Goal: Book appointment/travel/reservation: Book appointment/travel/reservation

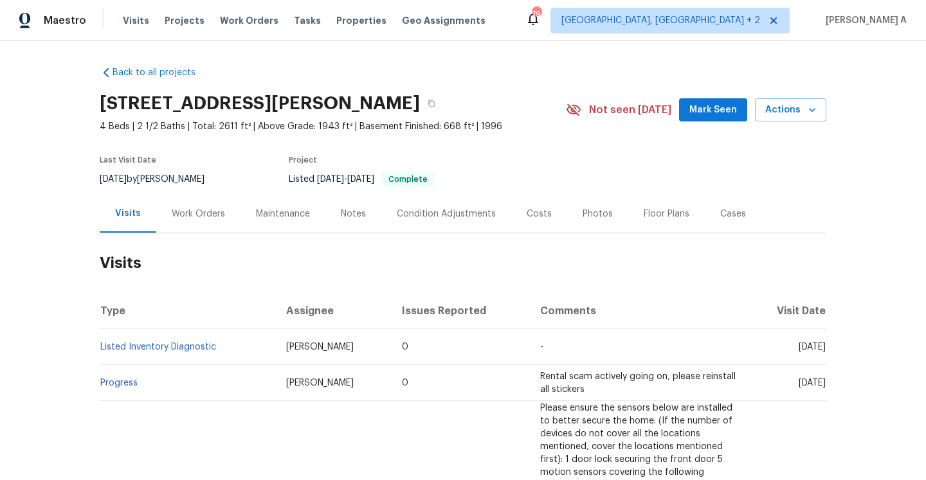
click at [188, 208] on div "Work Orders" at bounding box center [198, 214] width 53 height 13
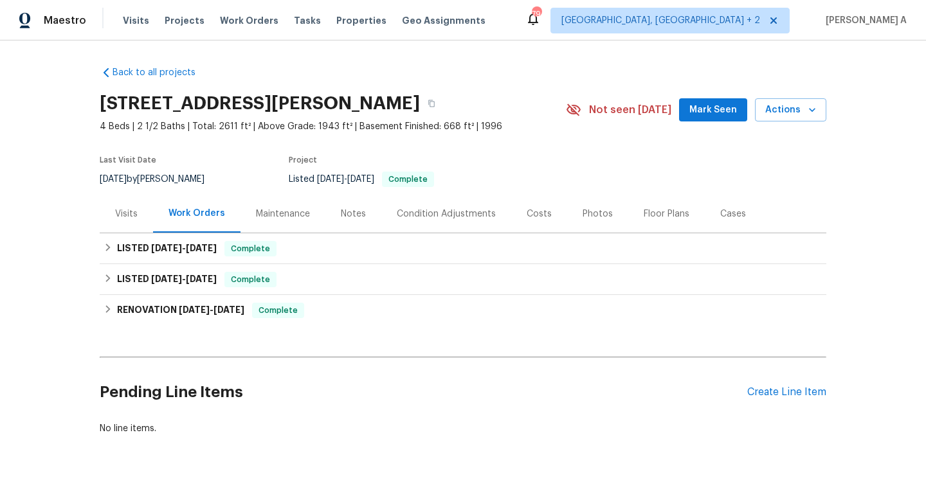
click at [122, 211] on div "Visits" at bounding box center [126, 214] width 23 height 13
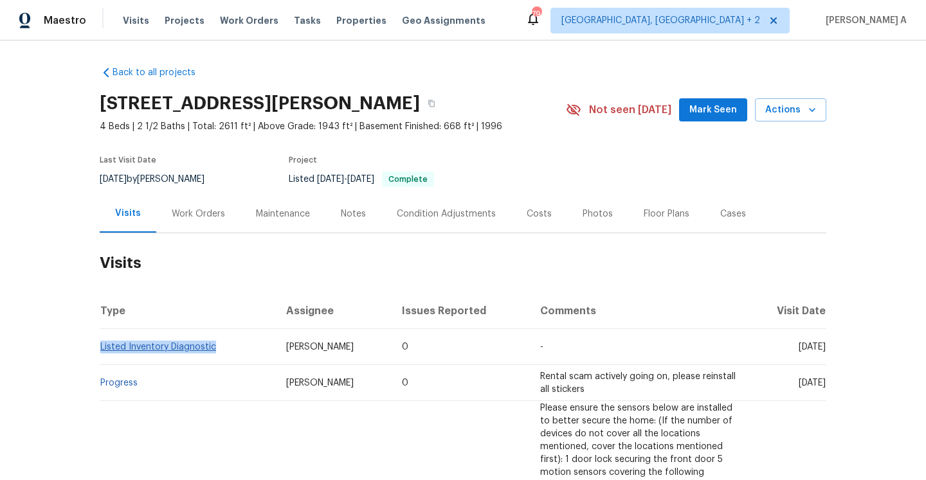
drag, startPoint x: 218, startPoint y: 347, endPoint x: 102, endPoint y: 343, distance: 115.9
click at [102, 343] on td "Listed Inventory Diagnostic" at bounding box center [188, 347] width 176 height 36
copy link "Listed Inventory Diagnostic"
click at [199, 220] on div "Work Orders" at bounding box center [198, 214] width 84 height 38
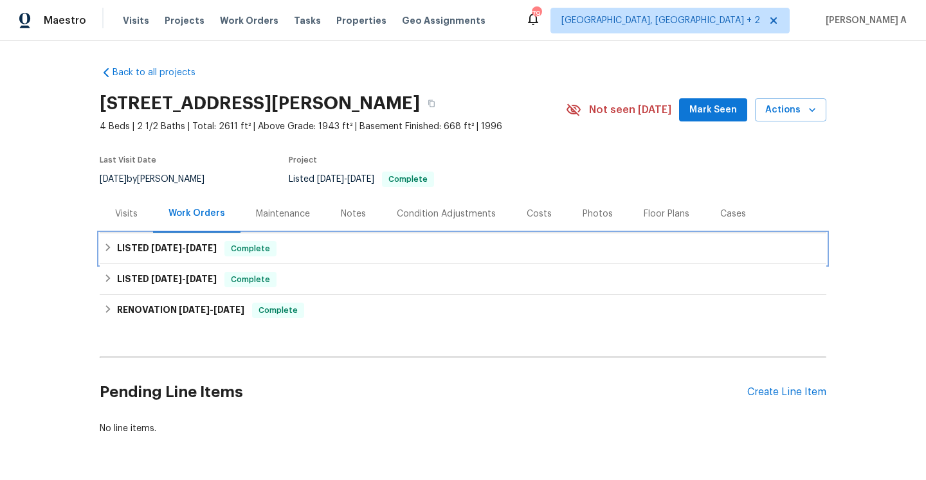
click at [217, 250] on span "[DATE]" at bounding box center [201, 248] width 31 height 9
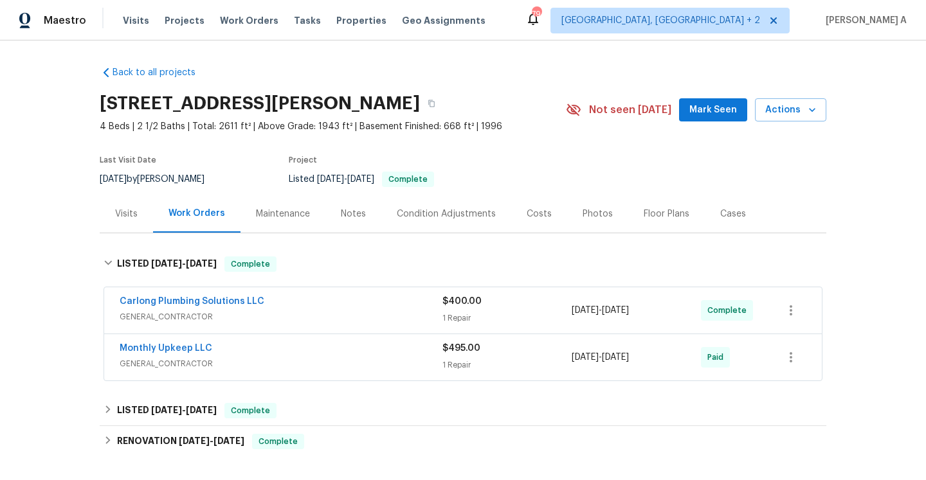
click at [258, 323] on span "GENERAL_CONTRACTOR" at bounding box center [281, 317] width 323 height 13
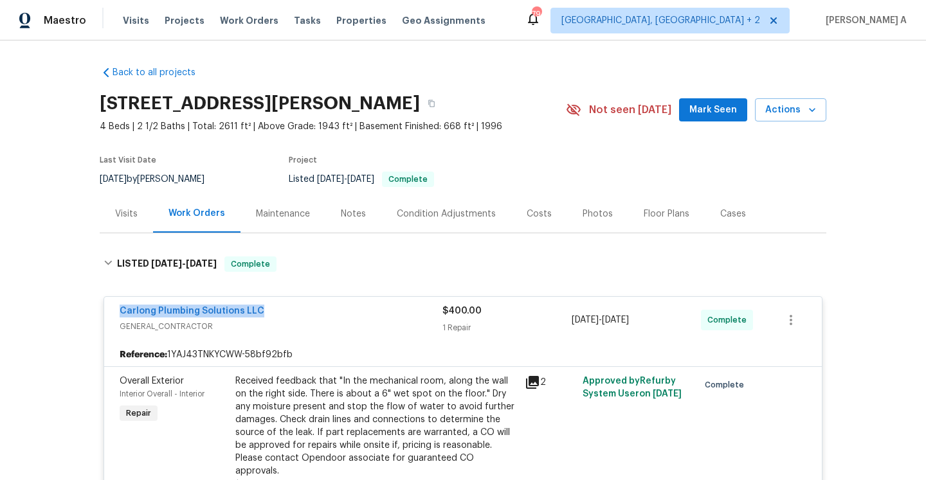
drag, startPoint x: 263, startPoint y: 311, endPoint x: 118, endPoint y: 308, distance: 144.8
click at [118, 308] on div "Carlong Plumbing Solutions LLC GENERAL_CONTRACTOR $400.00 1 Repair [DATE] - [DA…" at bounding box center [463, 320] width 718 height 46
copy link "Carlong Plumbing Solutions LLC"
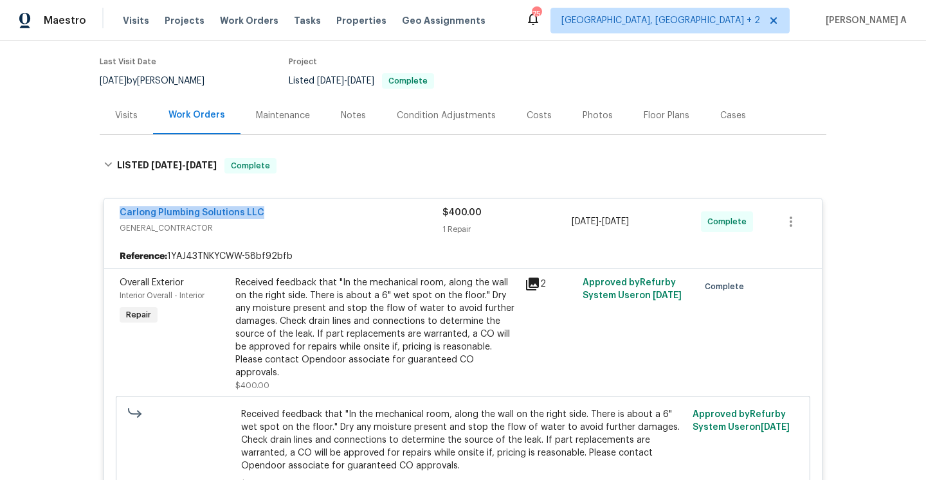
scroll to position [128, 0]
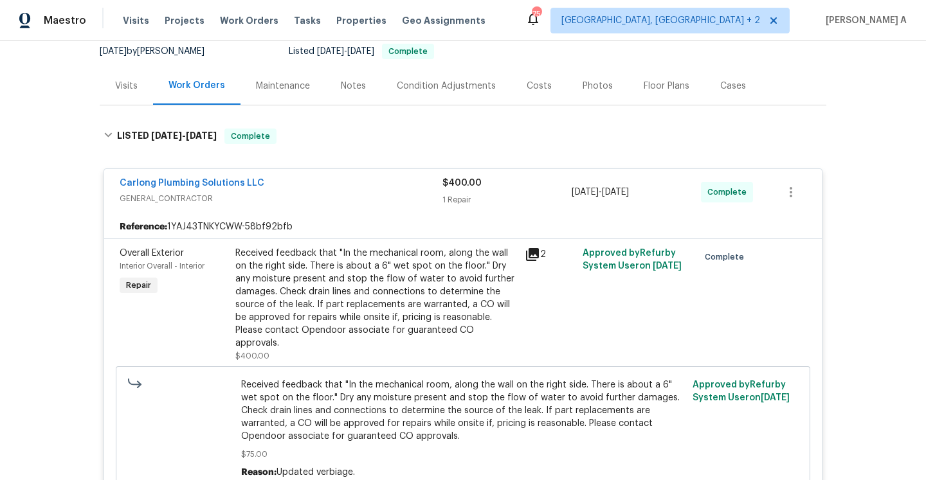
click at [361, 194] on span "GENERAL_CONTRACTOR" at bounding box center [281, 198] width 323 height 13
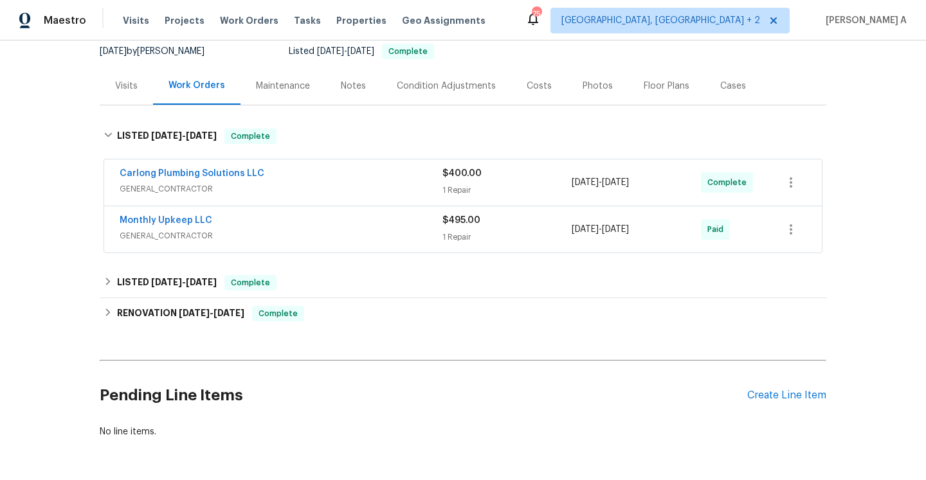
click at [122, 91] on div "Visits" at bounding box center [126, 86] width 23 height 13
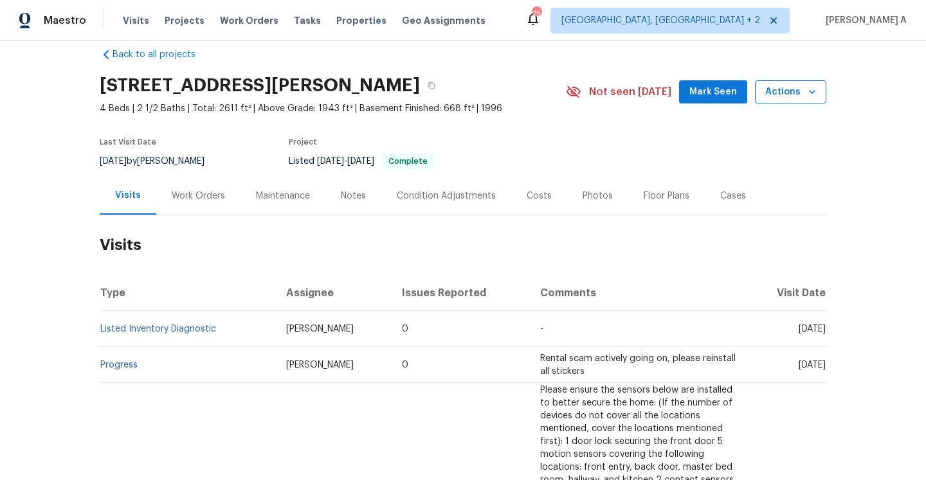
scroll to position [10, 0]
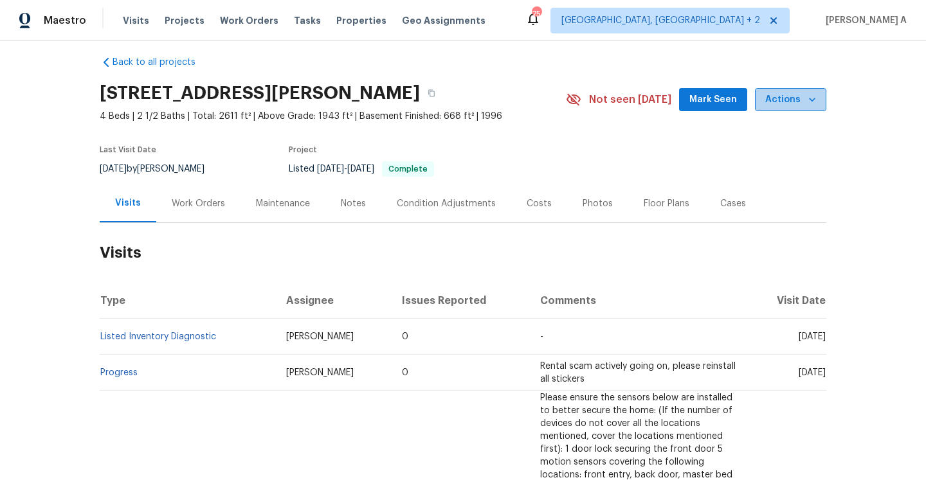
click at [810, 89] on button "Actions" at bounding box center [790, 100] width 71 height 24
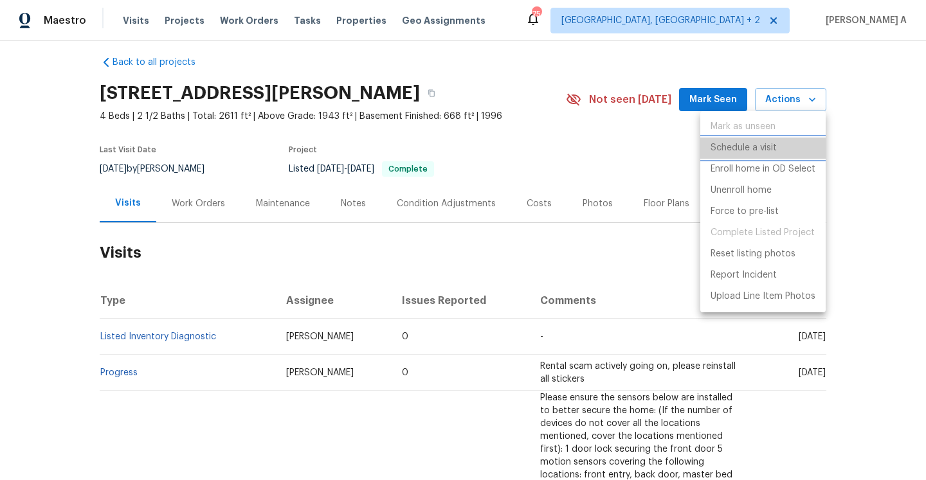
click at [768, 145] on p "Schedule a visit" at bounding box center [744, 149] width 66 height 14
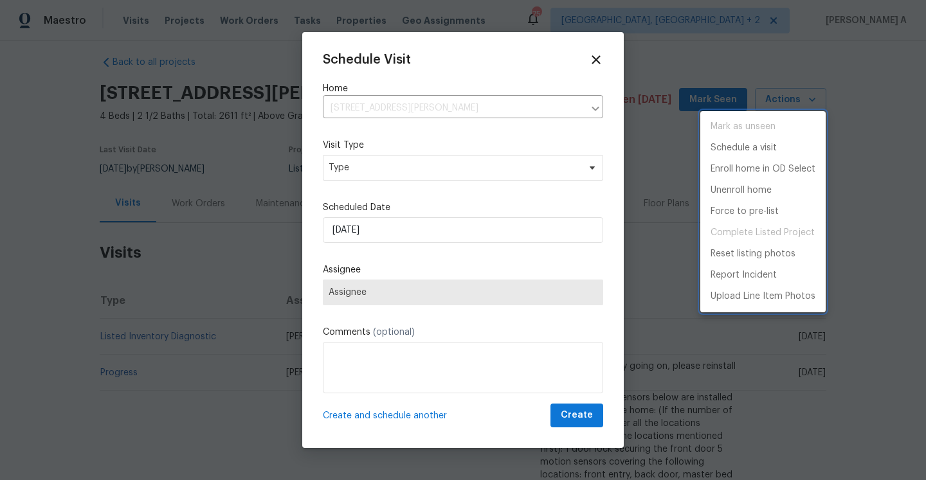
click at [454, 163] on div at bounding box center [463, 240] width 926 height 480
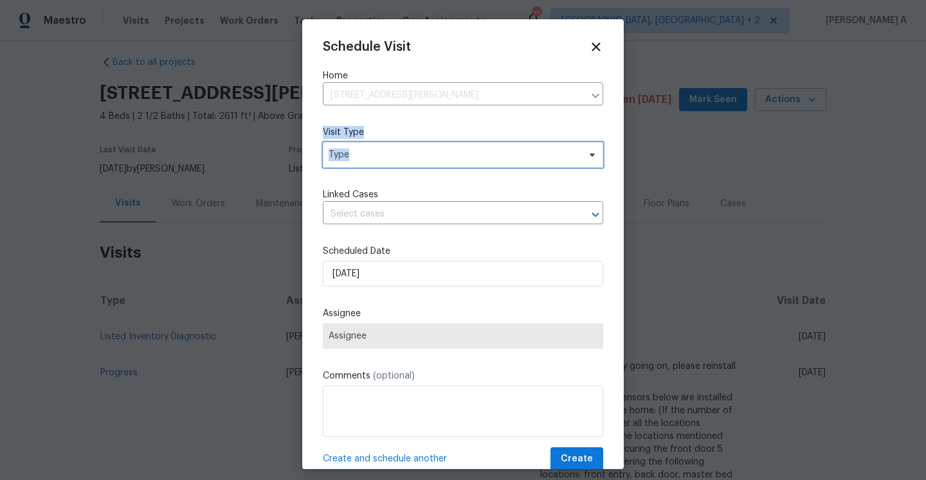
click at [454, 163] on span "Type" at bounding box center [463, 155] width 280 height 26
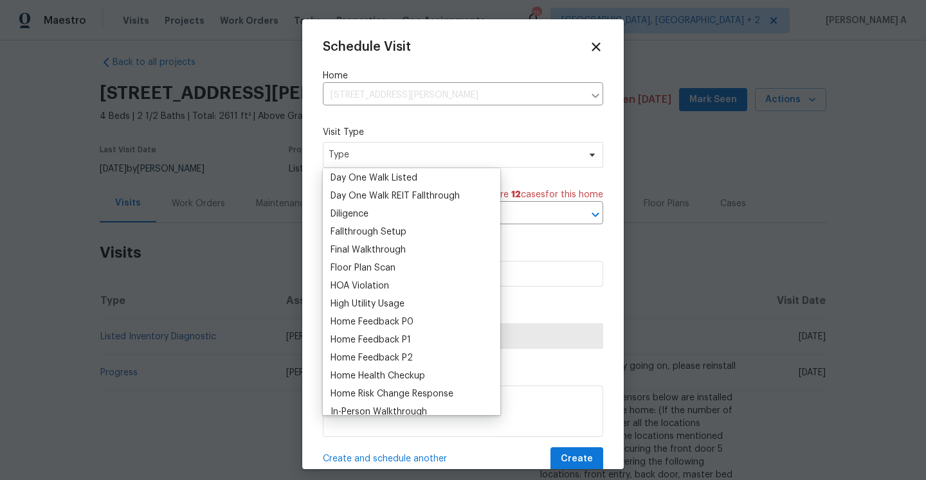
scroll to position [277, 0]
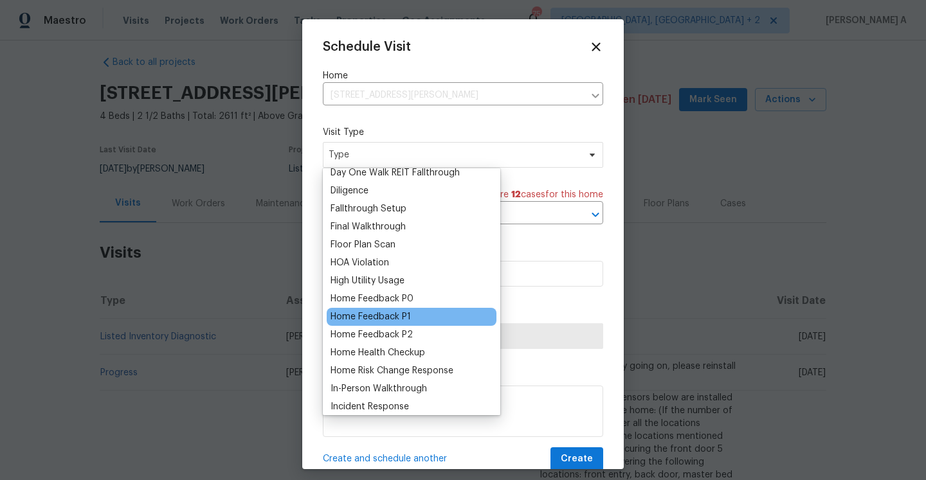
click at [408, 314] on div "Home Feedback P1" at bounding box center [371, 317] width 80 height 13
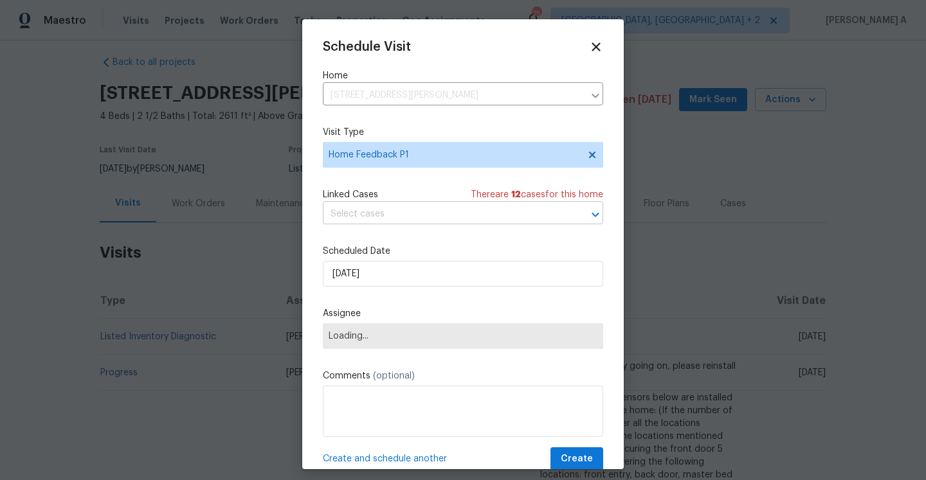
click at [407, 223] on input "text" at bounding box center [445, 215] width 244 height 20
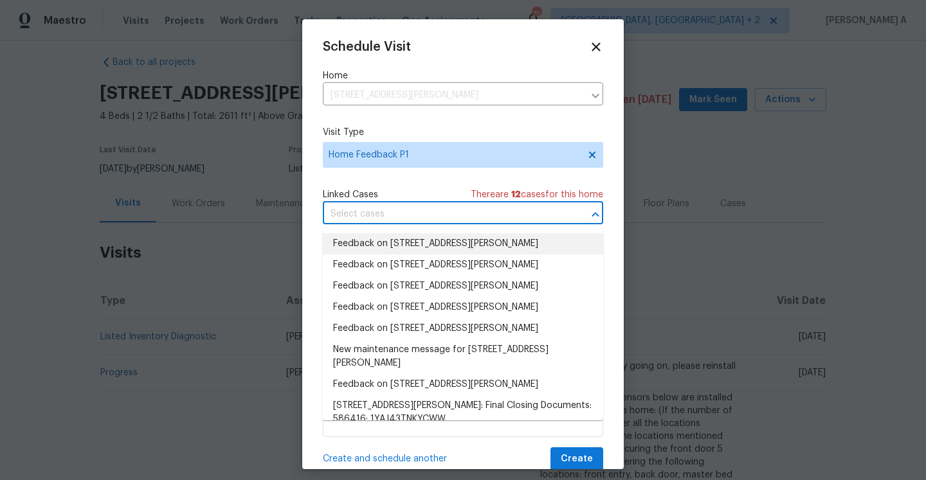
click at [417, 250] on li "Feedback on [STREET_ADDRESS][PERSON_NAME]" at bounding box center [463, 243] width 280 height 21
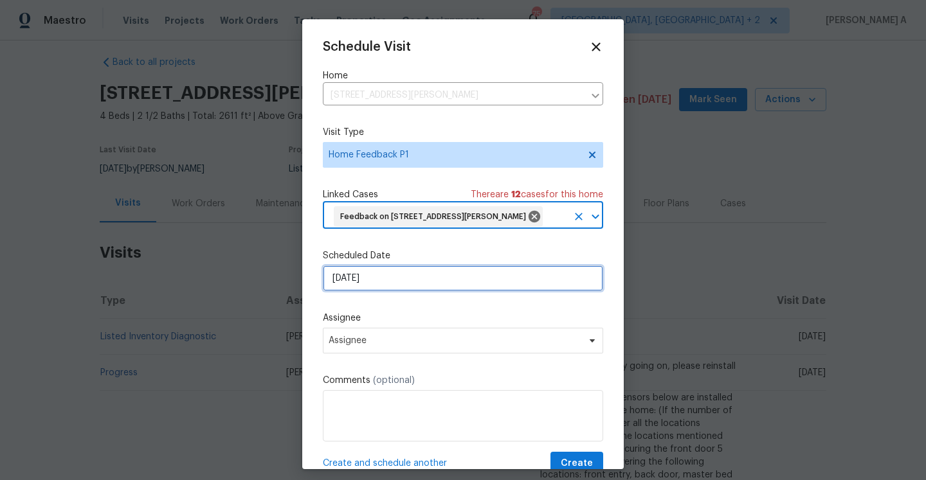
click at [428, 277] on input "[DATE]" at bounding box center [463, 279] width 280 height 26
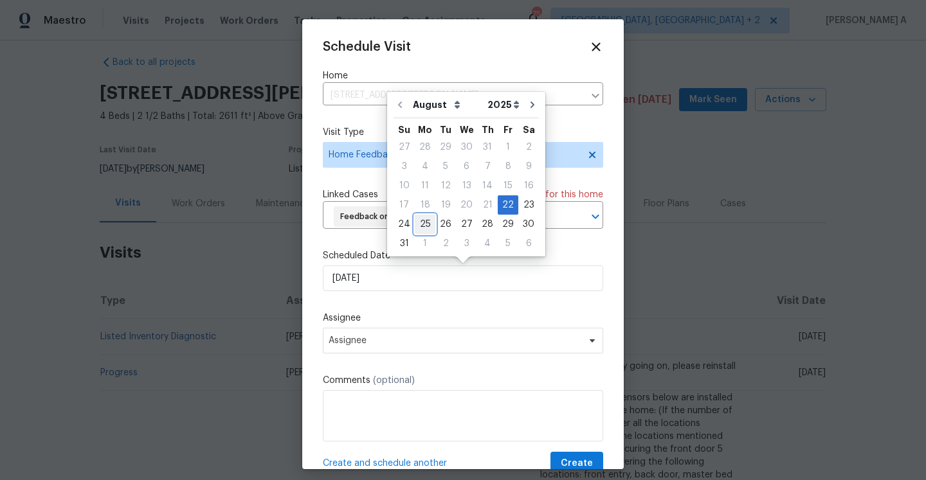
click at [421, 230] on div "25" at bounding box center [425, 224] width 21 height 18
type input "[DATE]"
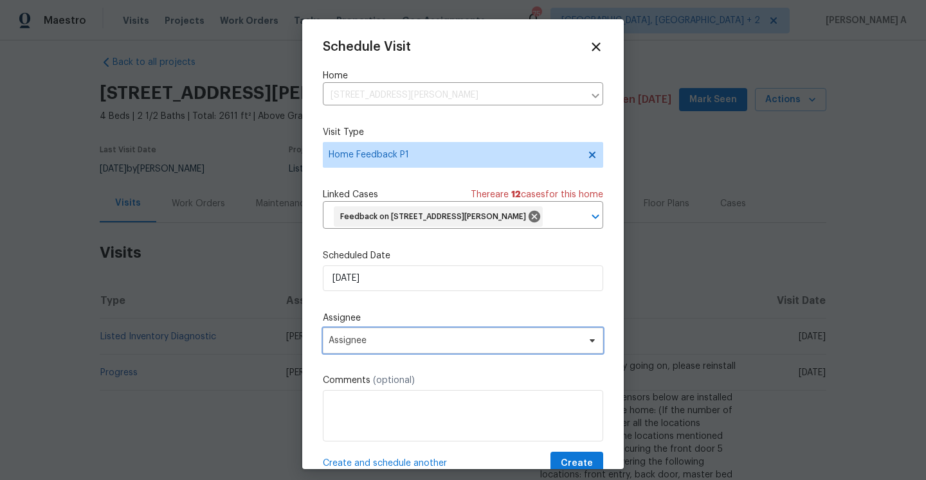
click at [425, 342] on span "Assignee" at bounding box center [455, 341] width 252 height 10
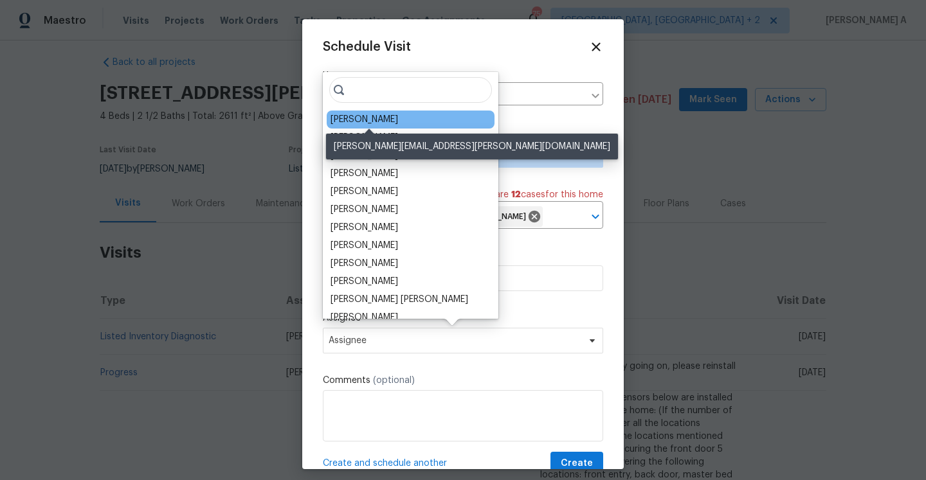
click at [356, 119] on div "[PERSON_NAME]" at bounding box center [365, 119] width 68 height 13
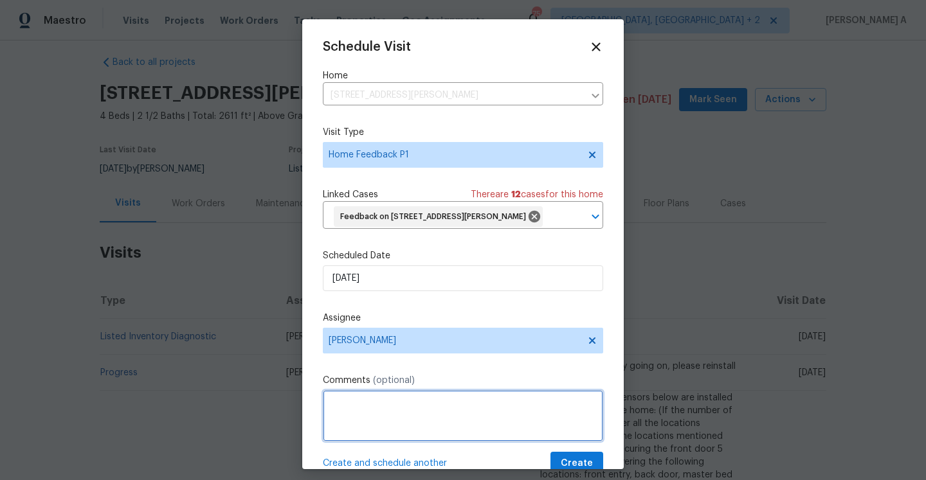
click at [444, 410] on textarea at bounding box center [463, 415] width 280 height 51
paste textarea "Standing water on the floor just inside the doorway going from finished to unfi…"
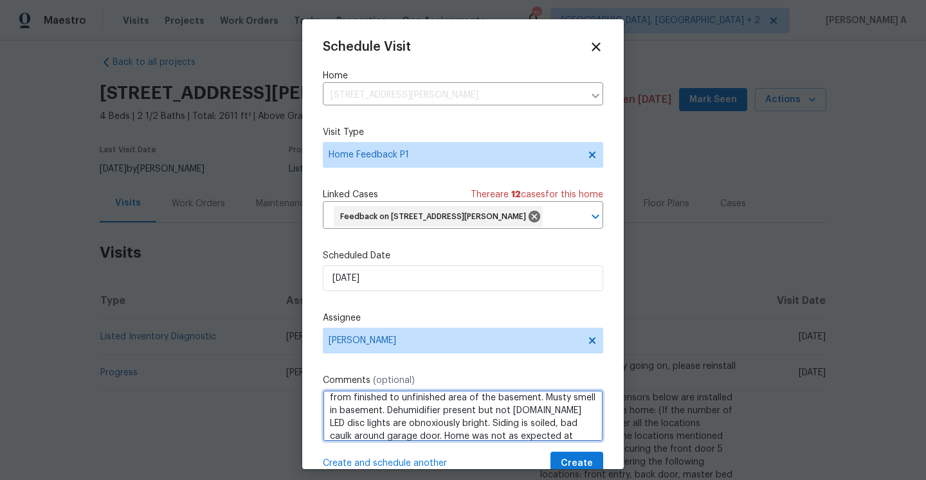
scroll to position [32, 0]
click at [0, 0] on span "garage" at bounding box center [0, 0] width 0 height 0
click at [0, 0] on qb-div "Correct the article the unfinished" at bounding box center [0, 0] width 0 height 0
click at [0, 0] on span "finished" at bounding box center [0, 0] width 0 height 0
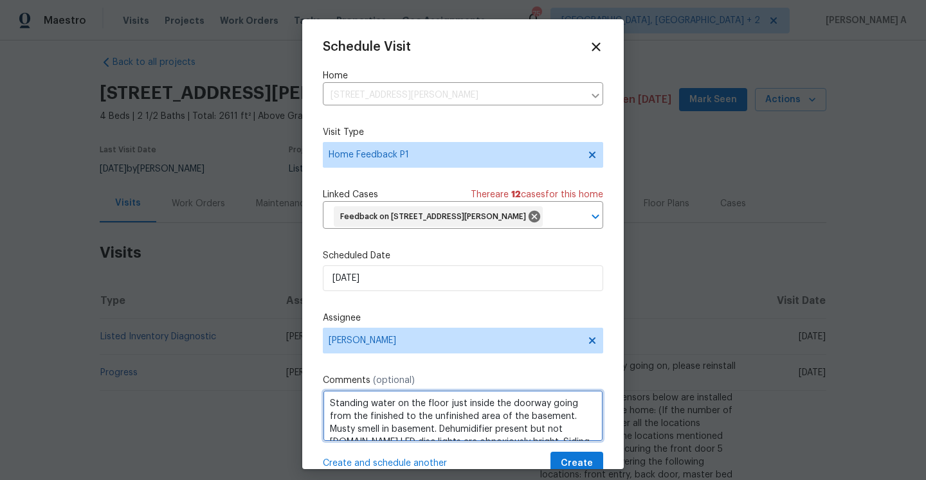
click at [0, 0] on qb-div "Replace with running." at bounding box center [0, 0] width 0 height 0
type textarea "Standing water on the floor just inside the doorway going from the finished to …"
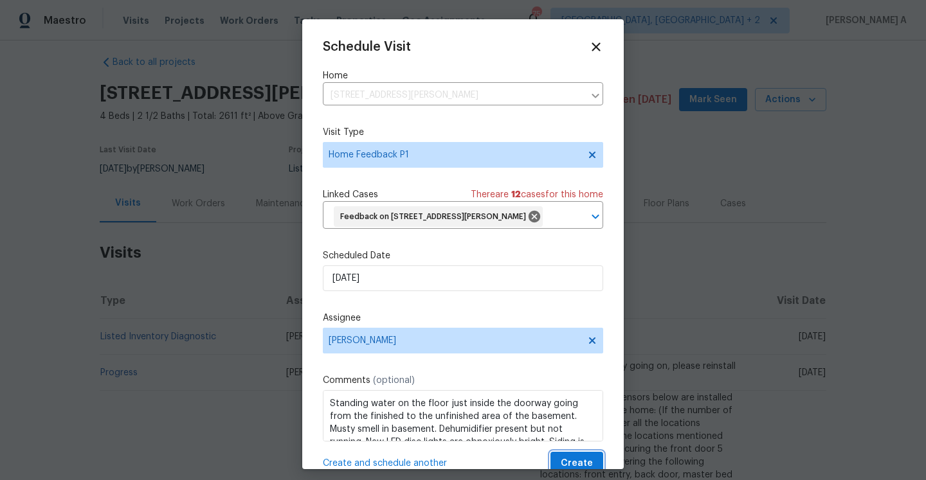
click at [592, 466] on span "Create" at bounding box center [577, 464] width 32 height 16
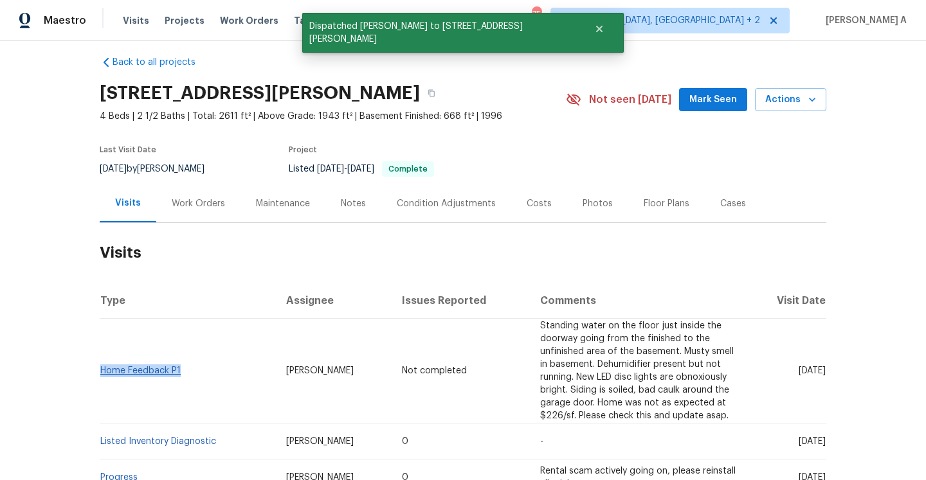
drag, startPoint x: 185, startPoint y: 370, endPoint x: 100, endPoint y: 369, distance: 84.3
click at [100, 369] on td "Home Feedback P1" at bounding box center [188, 371] width 176 height 105
copy link "Home Feedback P1"
